Goal: Manage account settings

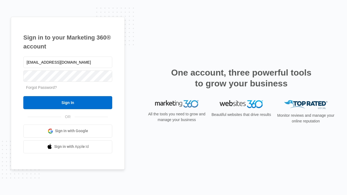
type input "[EMAIL_ADDRESS][DOMAIN_NAME]"
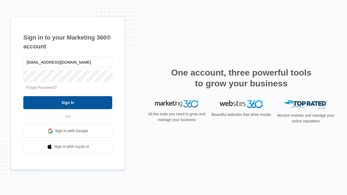
click at [68, 102] on input "Sign In" at bounding box center [67, 102] width 89 height 13
